Goal: Task Accomplishment & Management: Manage account settings

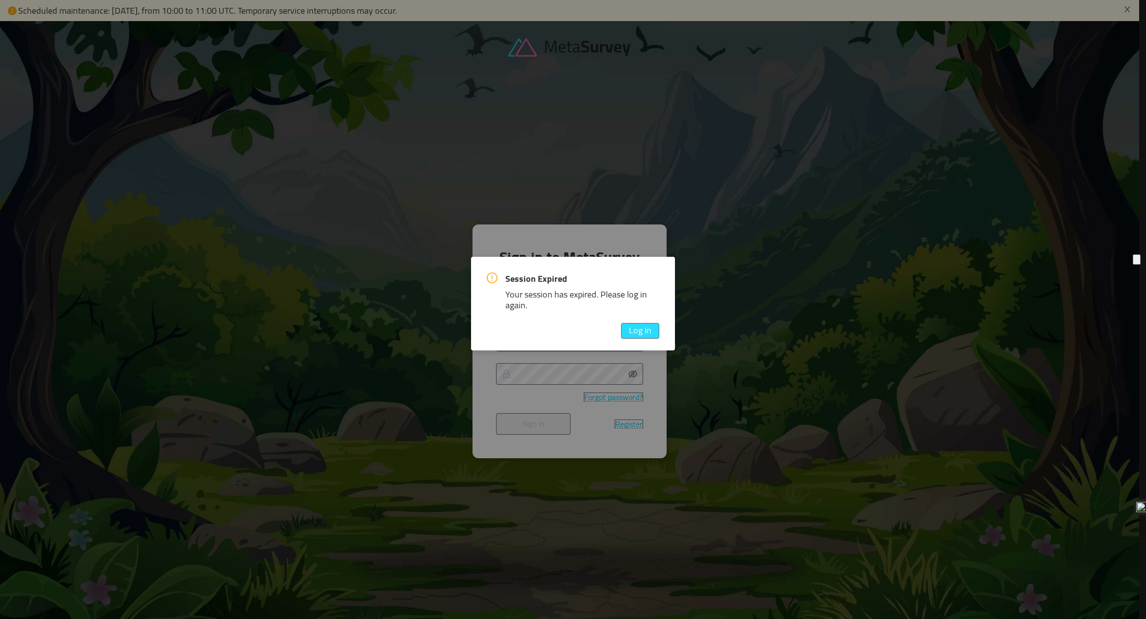
click at [644, 330] on button "Log In" at bounding box center [640, 331] width 38 height 16
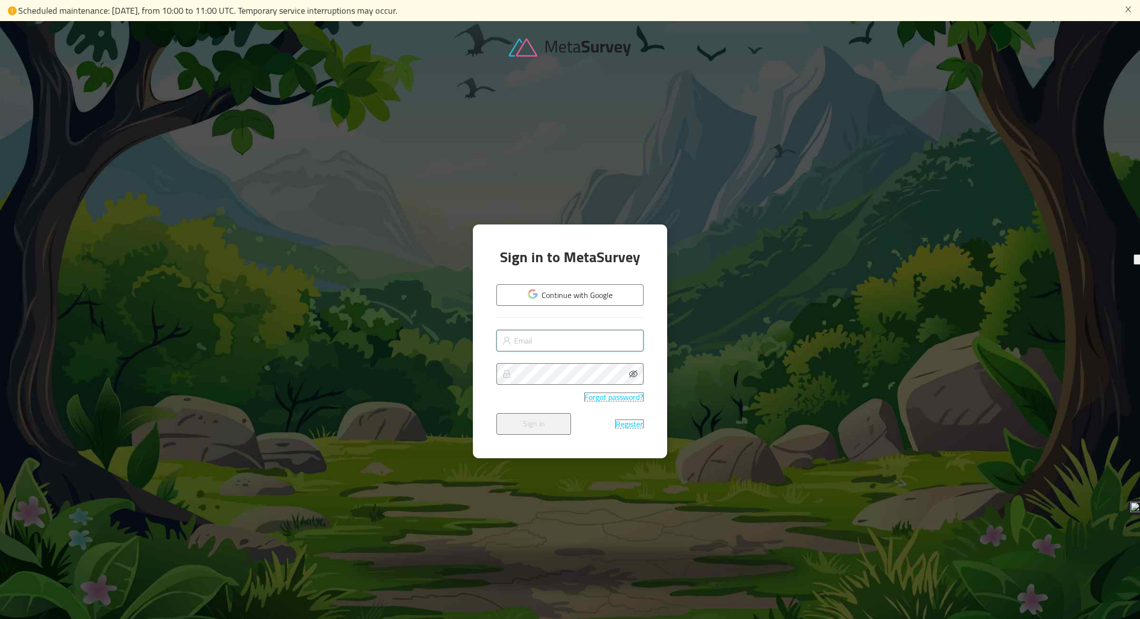
click at [584, 337] on input "text" at bounding box center [569, 341] width 147 height 22
click at [784, 332] on div at bounding box center [570, 330] width 1140 height 619
click at [568, 345] on input "text" at bounding box center [569, 341] width 147 height 22
type input "[EMAIL_ADDRESS][DOMAIN_NAME]"
click at [538, 422] on button "Sign in" at bounding box center [533, 424] width 75 height 22
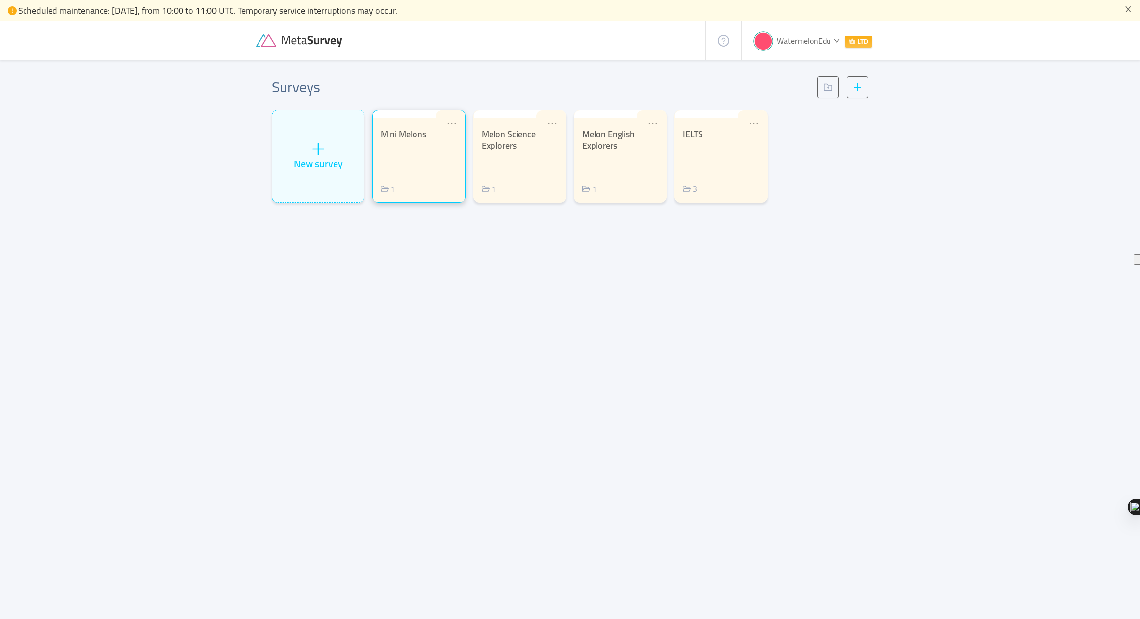
click at [424, 169] on div "Mini Melons 1" at bounding box center [419, 162] width 76 height 66
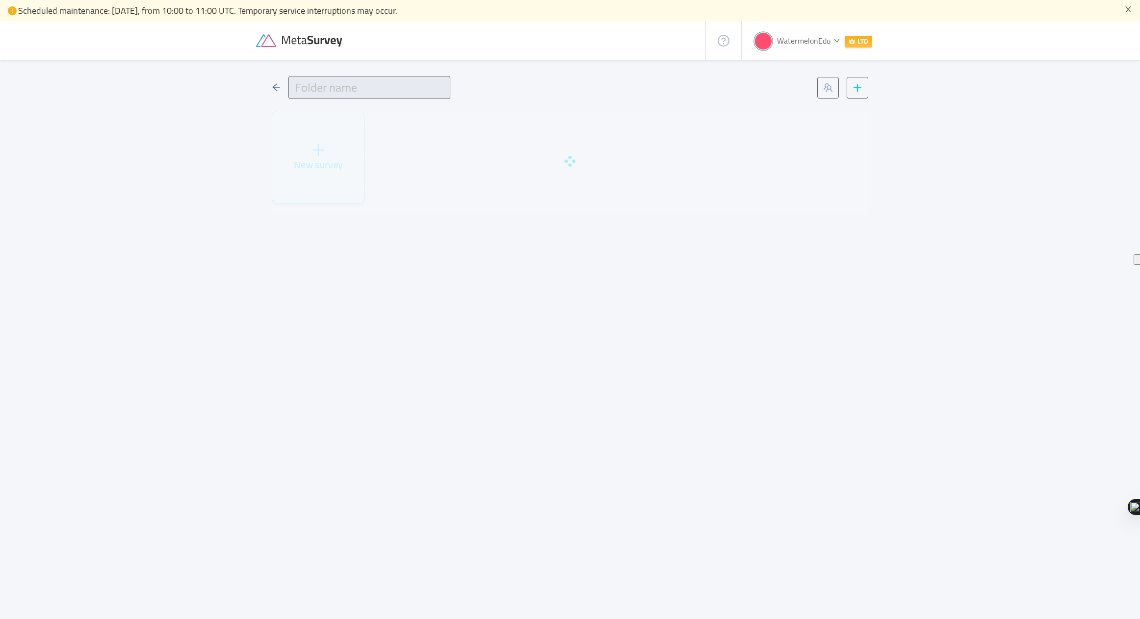
type input "Mini Melons"
